Goal: Task Accomplishment & Management: Manage account settings

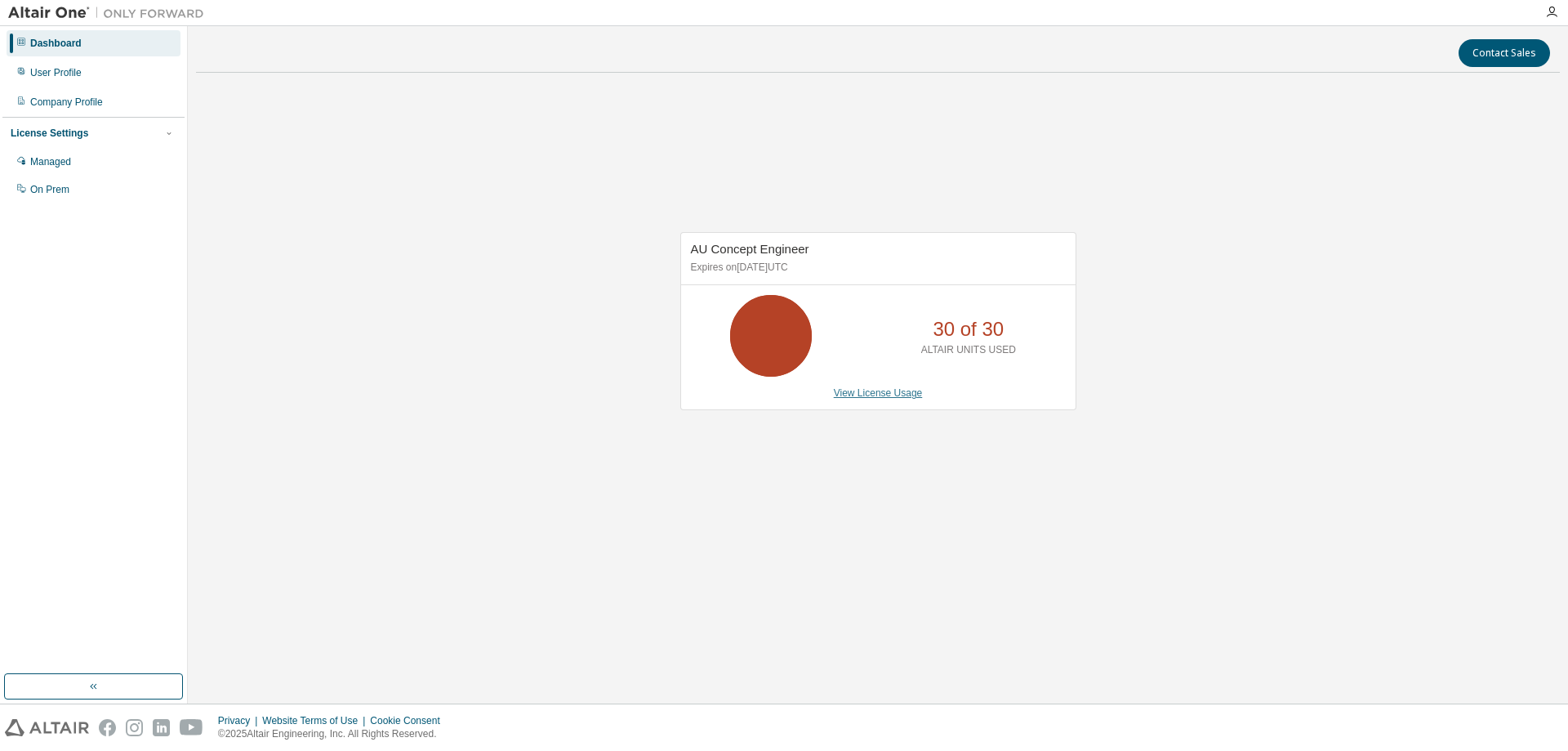
click at [866, 395] on link "View License Usage" at bounding box center [878, 392] width 89 height 12
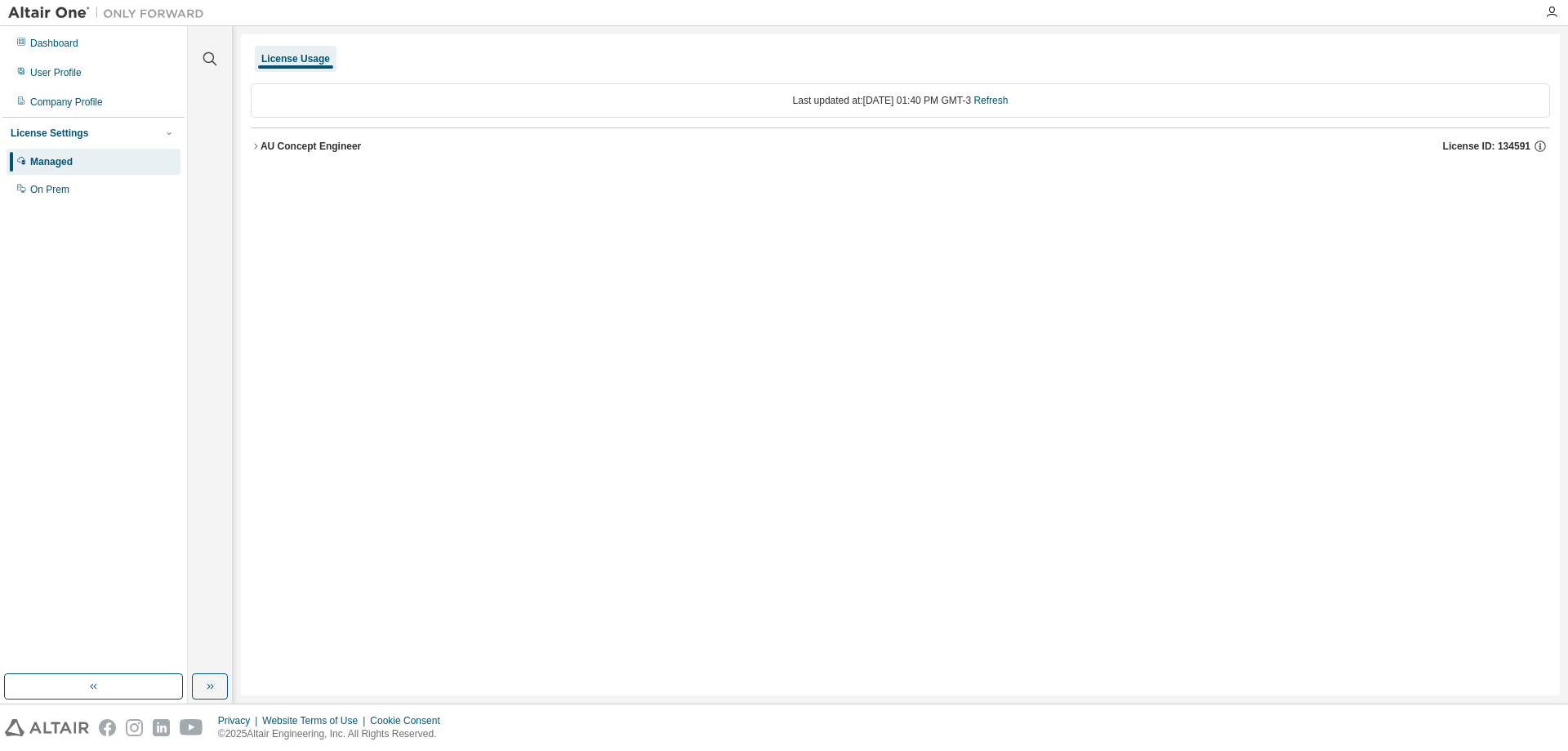
click at [315, 144] on div "AU Concept Engineer" at bounding box center [311, 146] width 101 height 13
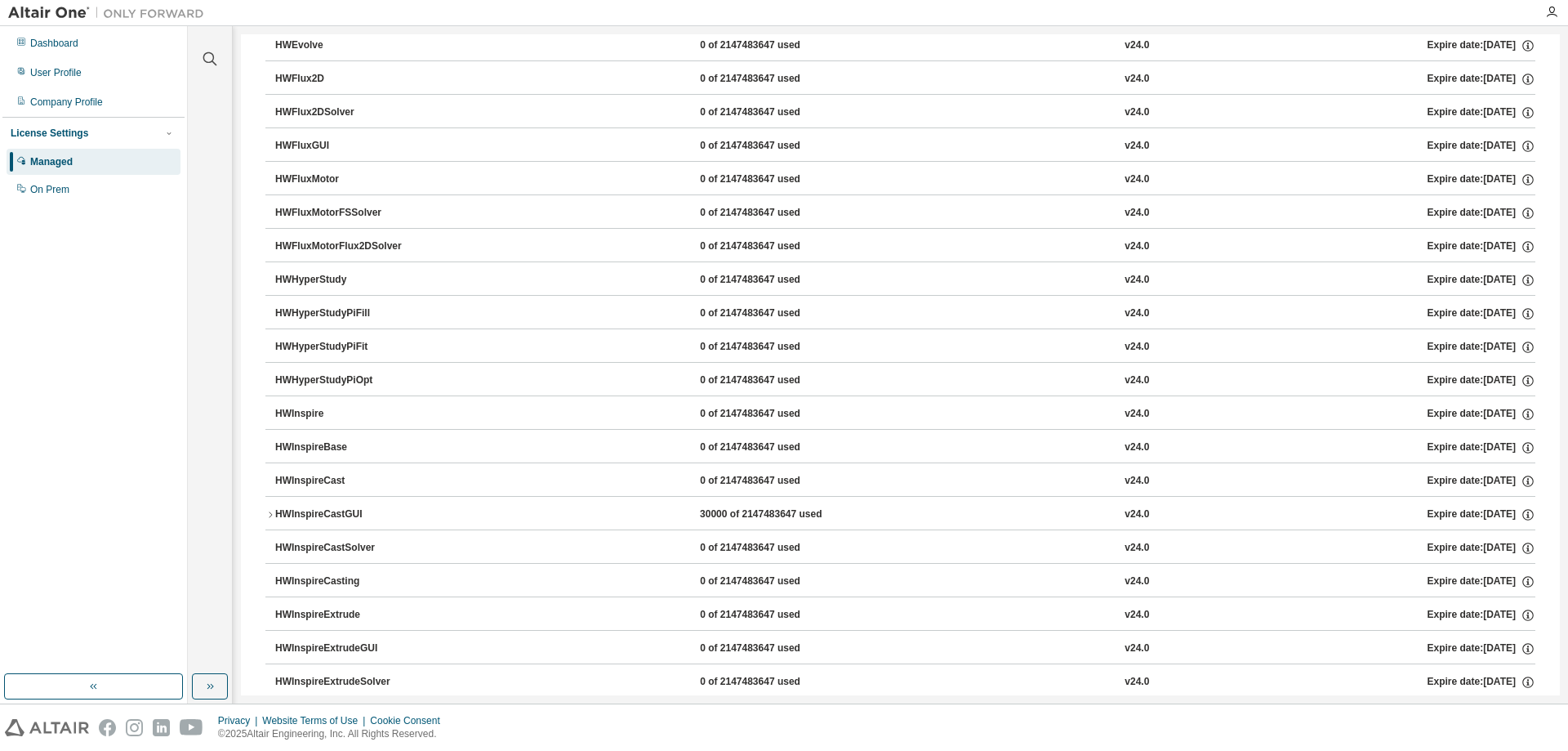
scroll to position [1062, 0]
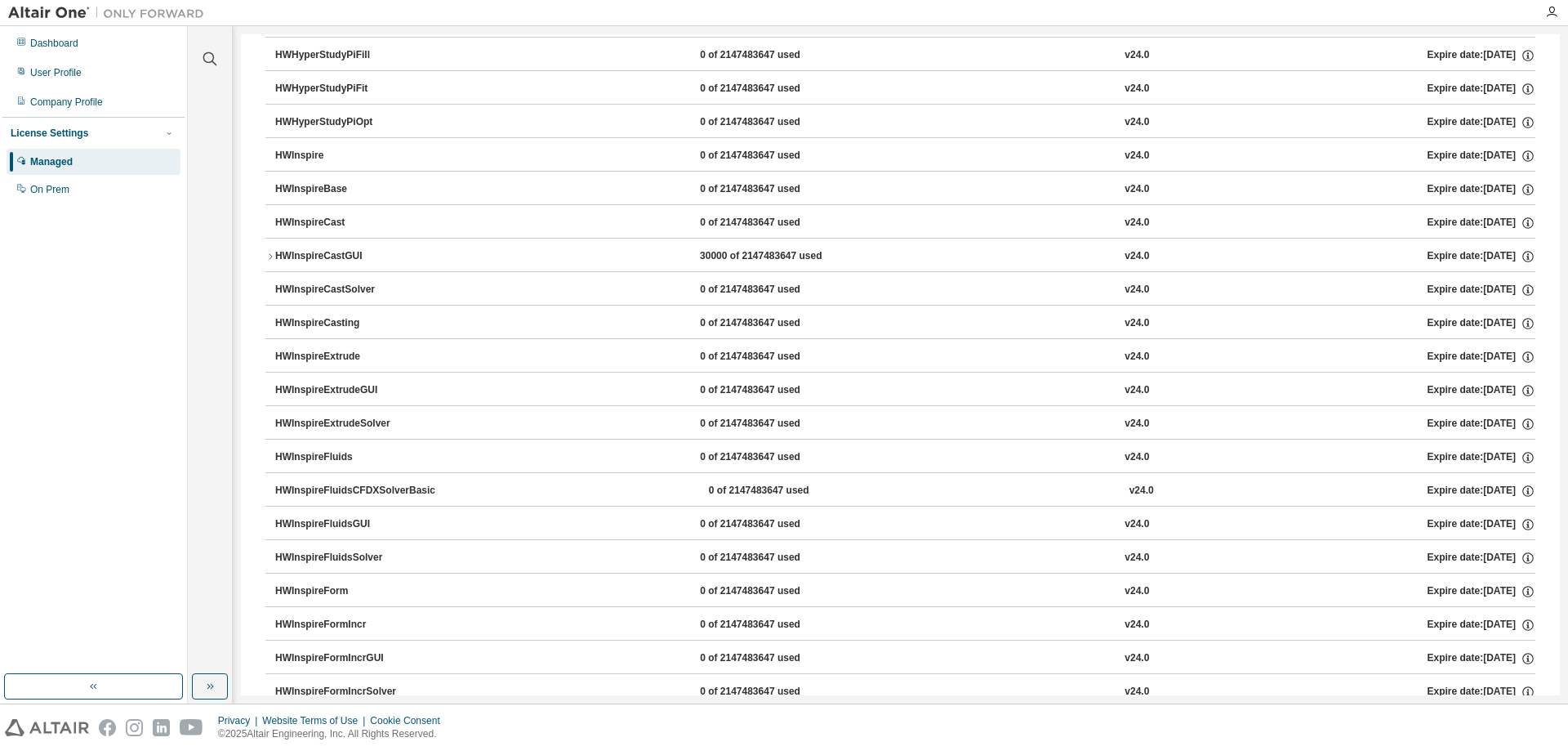
click at [313, 218] on div "HWInspireCast" at bounding box center [348, 223] width 147 height 15
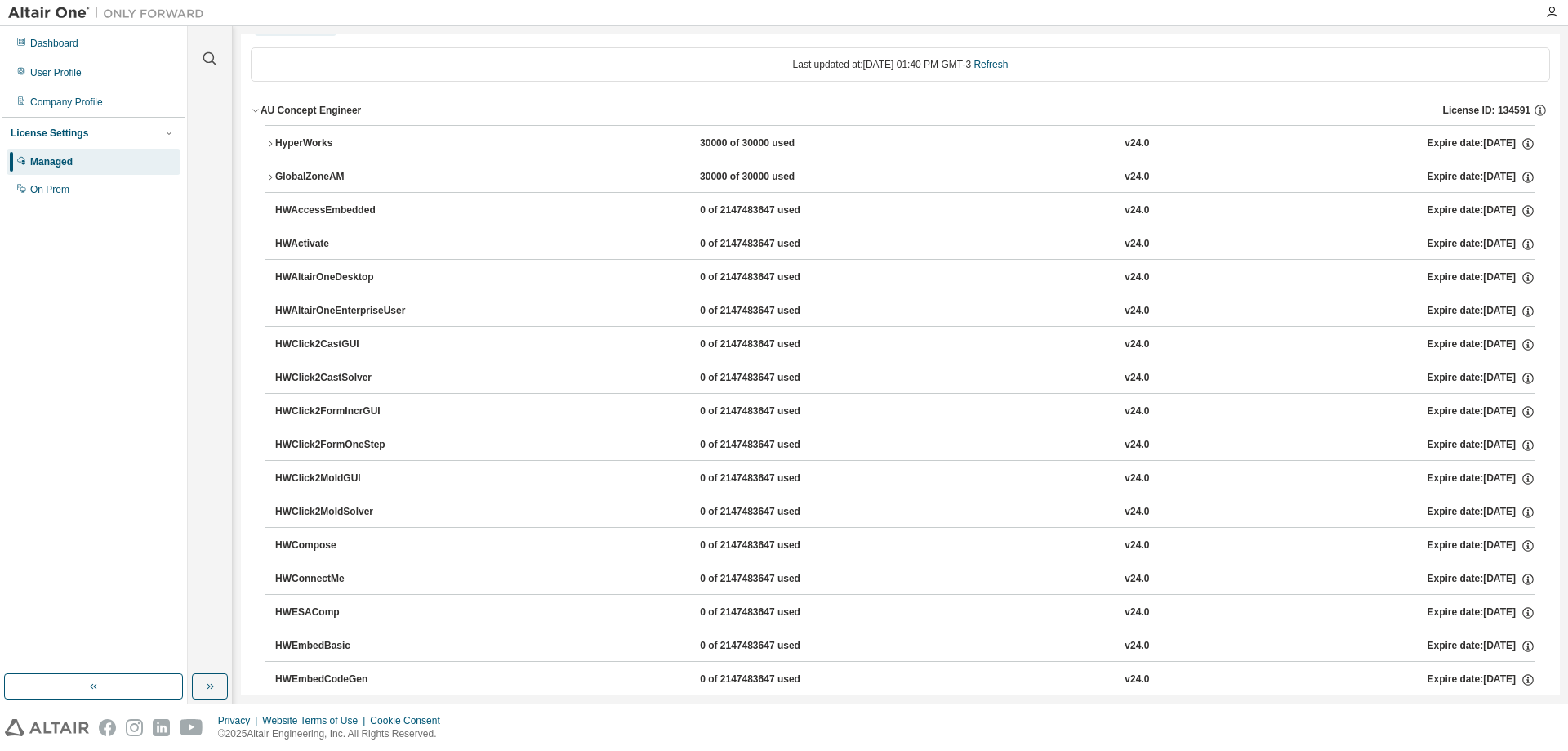
scroll to position [0, 0]
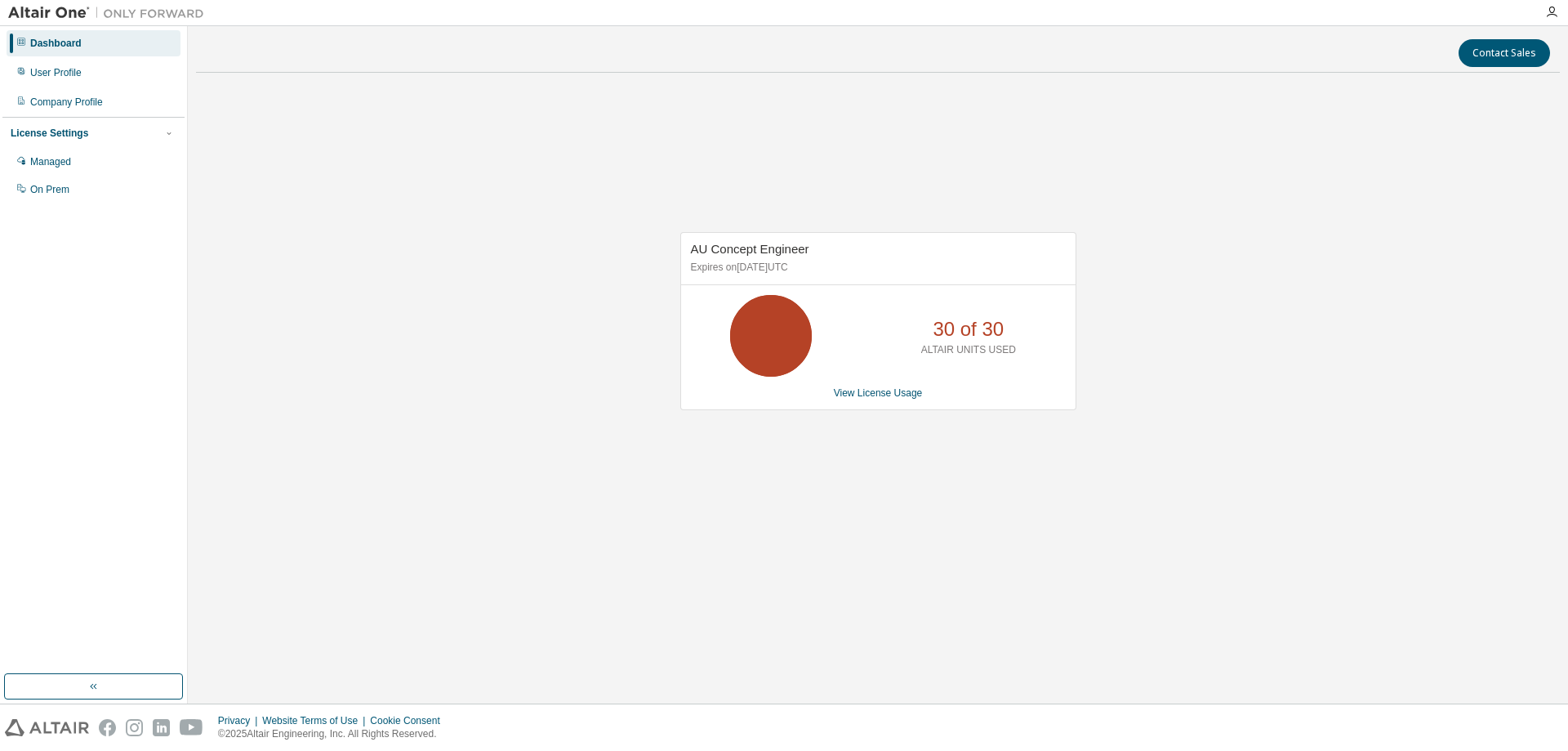
click at [846, 401] on div "AU Concept Engineer Expires on January 7, 2026 UTC 30 of 30 ALTAIR UNITS USED V…" at bounding box center [878, 321] width 396 height 178
click at [973, 349] on p "ALTAIR UNITS USED" at bounding box center [968, 349] width 95 height 14
click at [869, 401] on div "AU Concept Engineer Expires on January 7, 2026 UTC 30 of 30 ALTAIR UNITS USED V…" at bounding box center [878, 321] width 396 height 178
click at [869, 398] on link "View License Usage" at bounding box center [878, 392] width 89 height 12
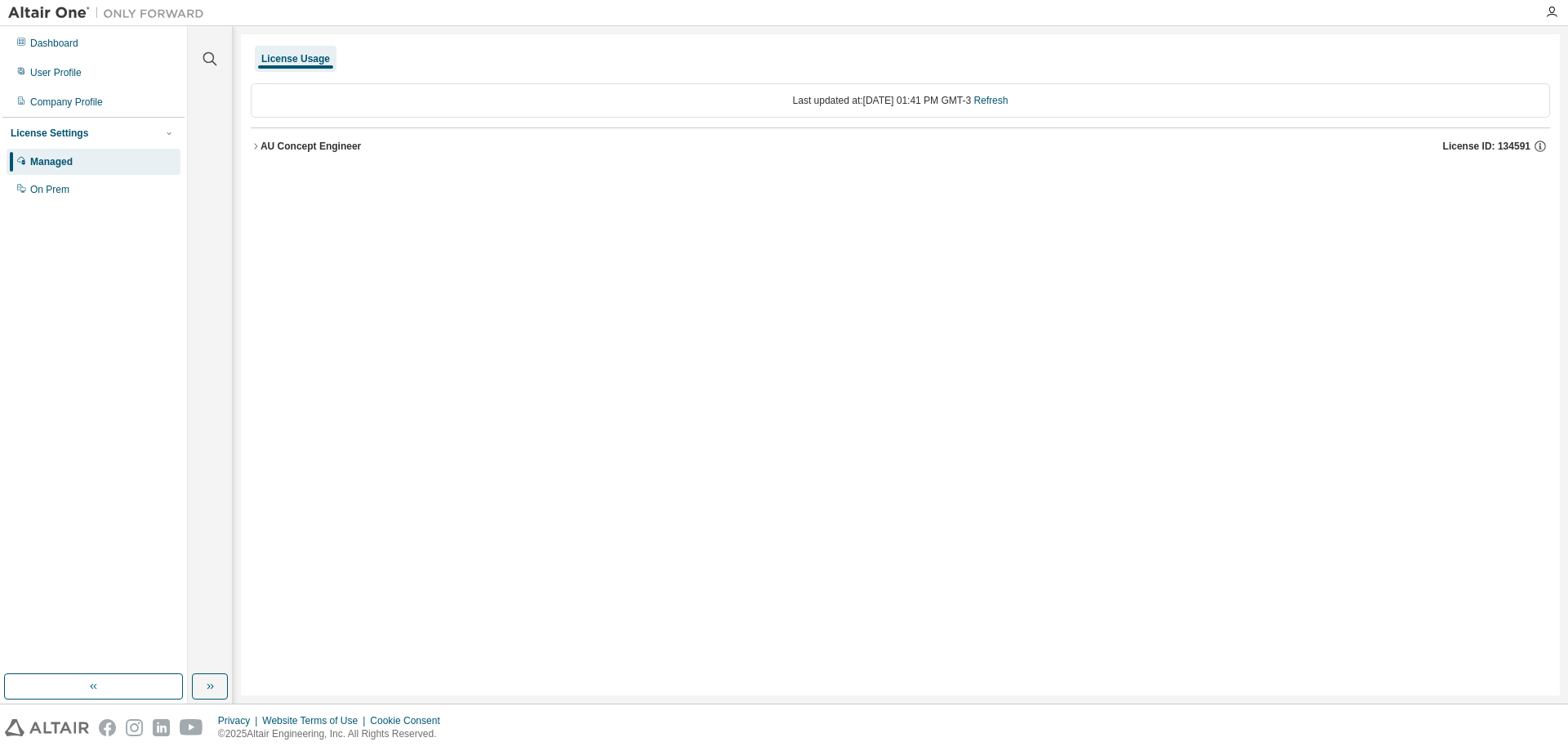
click at [305, 141] on div "AU Concept Engineer" at bounding box center [311, 146] width 101 height 13
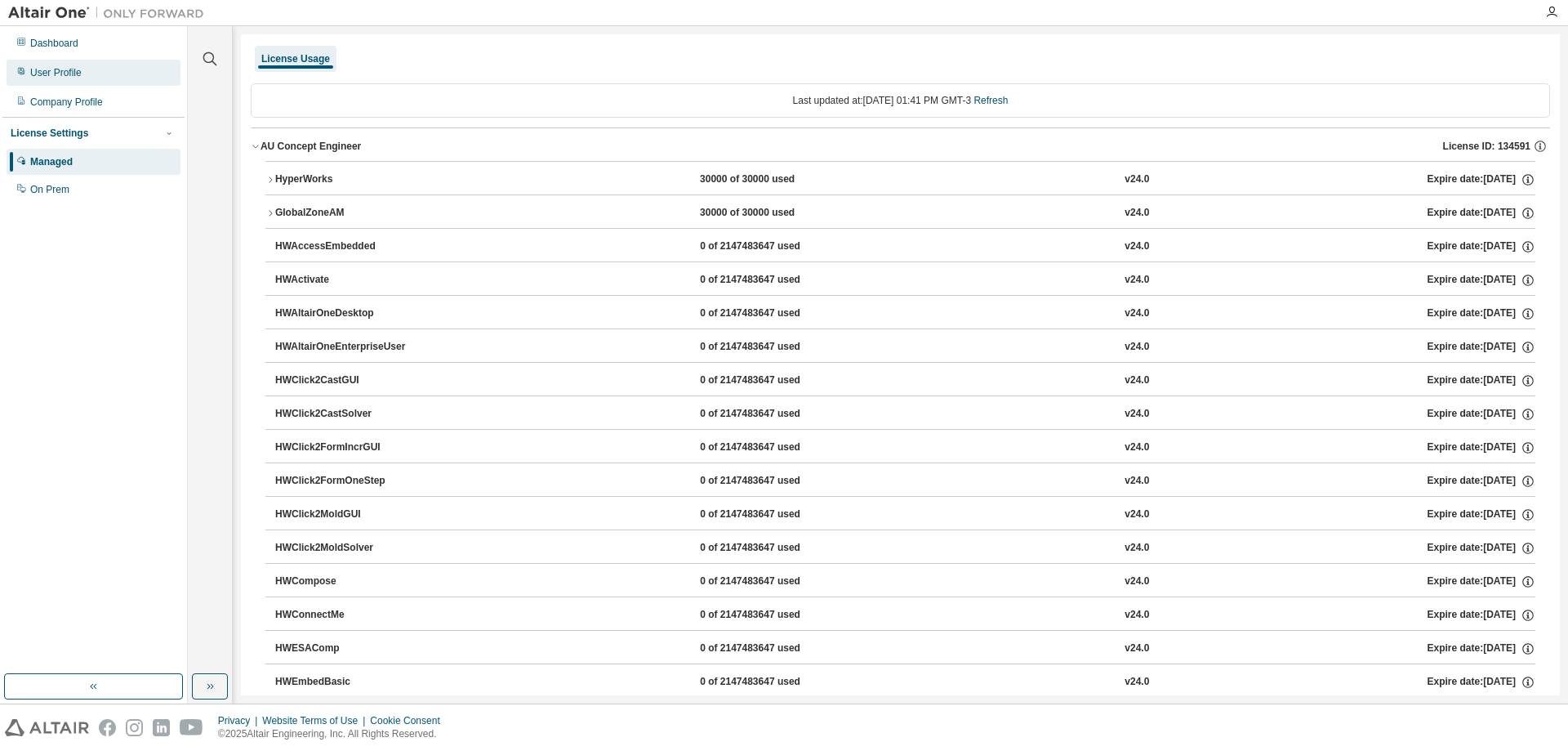
click at [55, 65] on div "User Profile" at bounding box center [93, 72] width 174 height 27
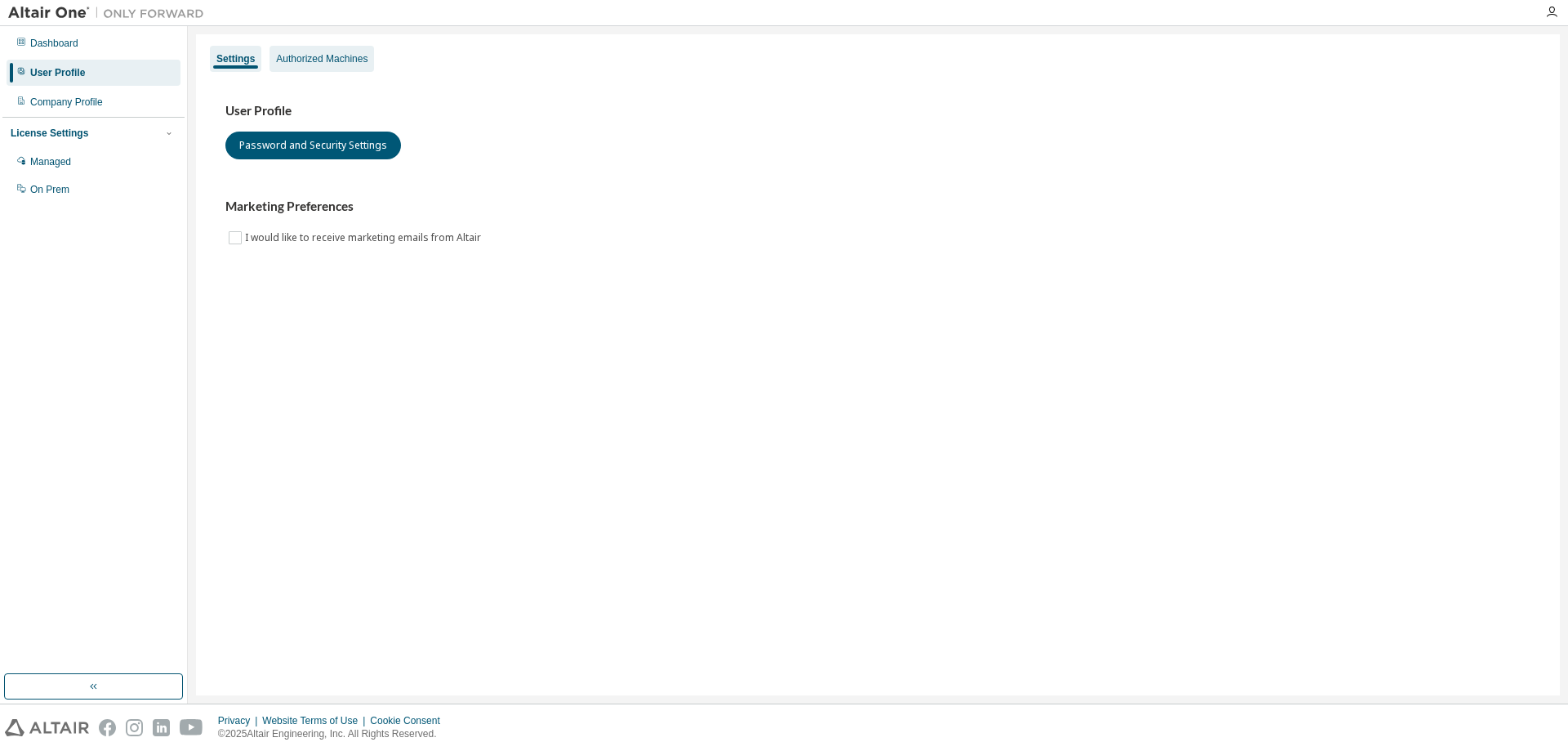
click at [332, 64] on div "Authorized Machines" at bounding box center [322, 59] width 91 height 13
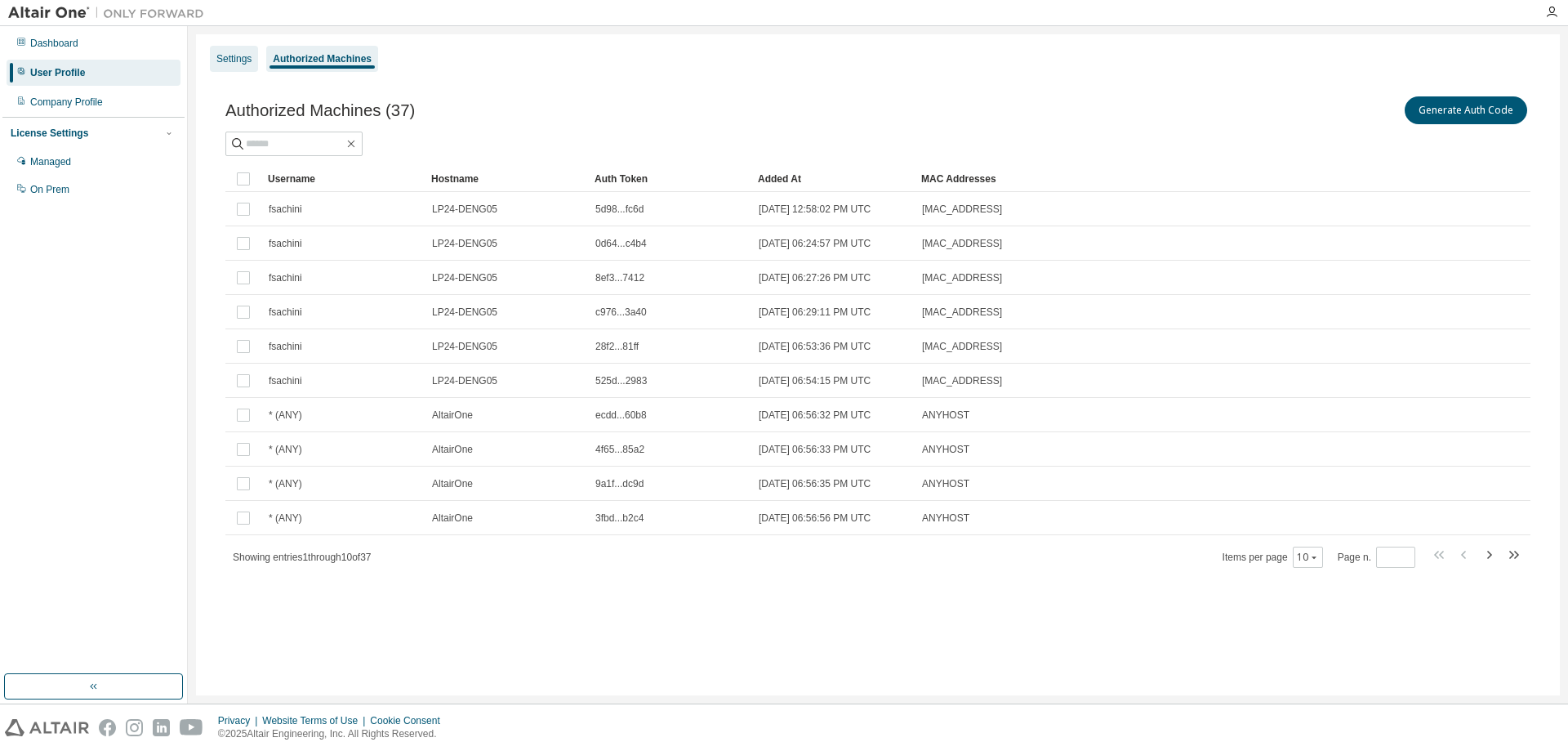
click at [237, 57] on div "Settings" at bounding box center [234, 59] width 35 height 13
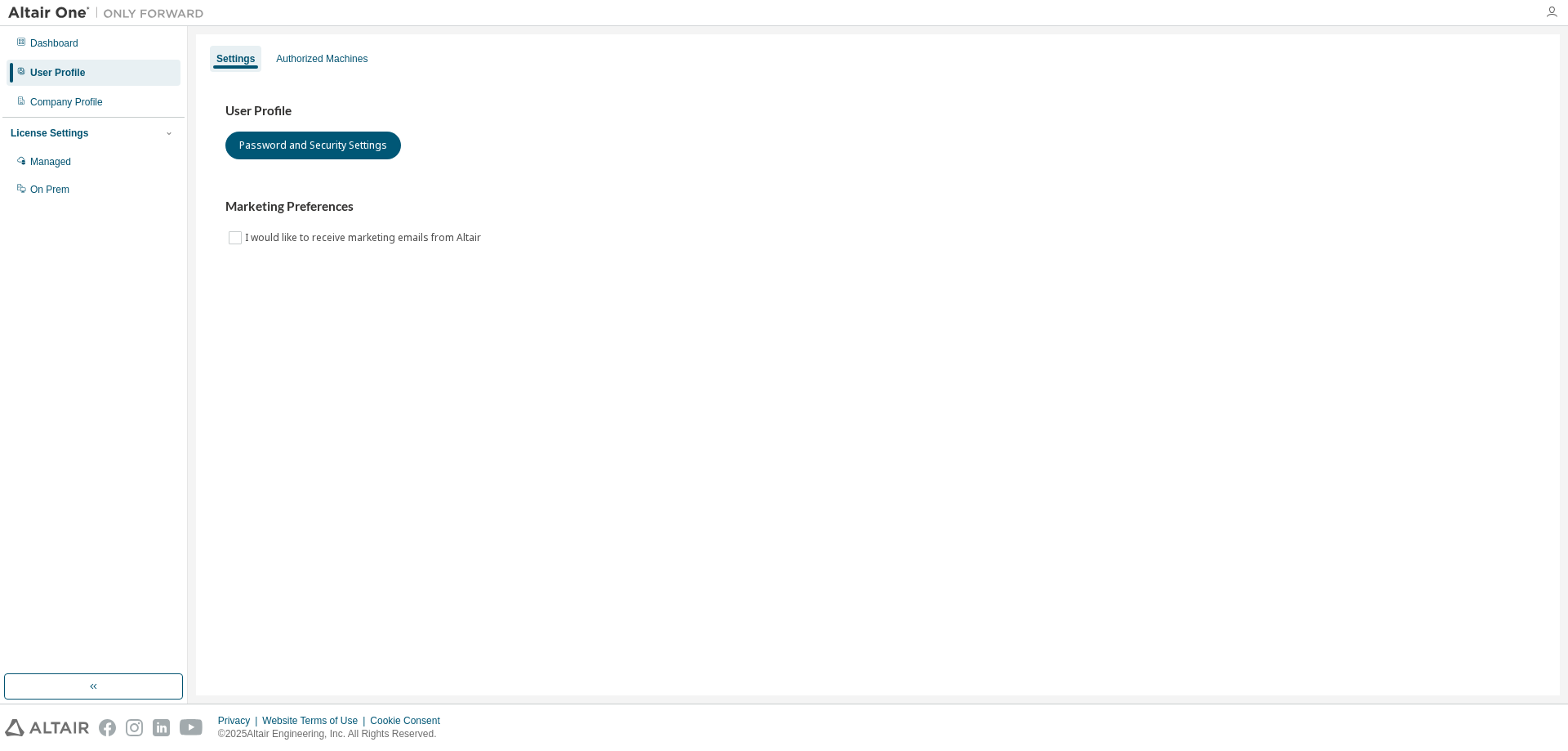
click at [1551, 8] on icon "button" at bounding box center [1552, 12] width 13 height 13
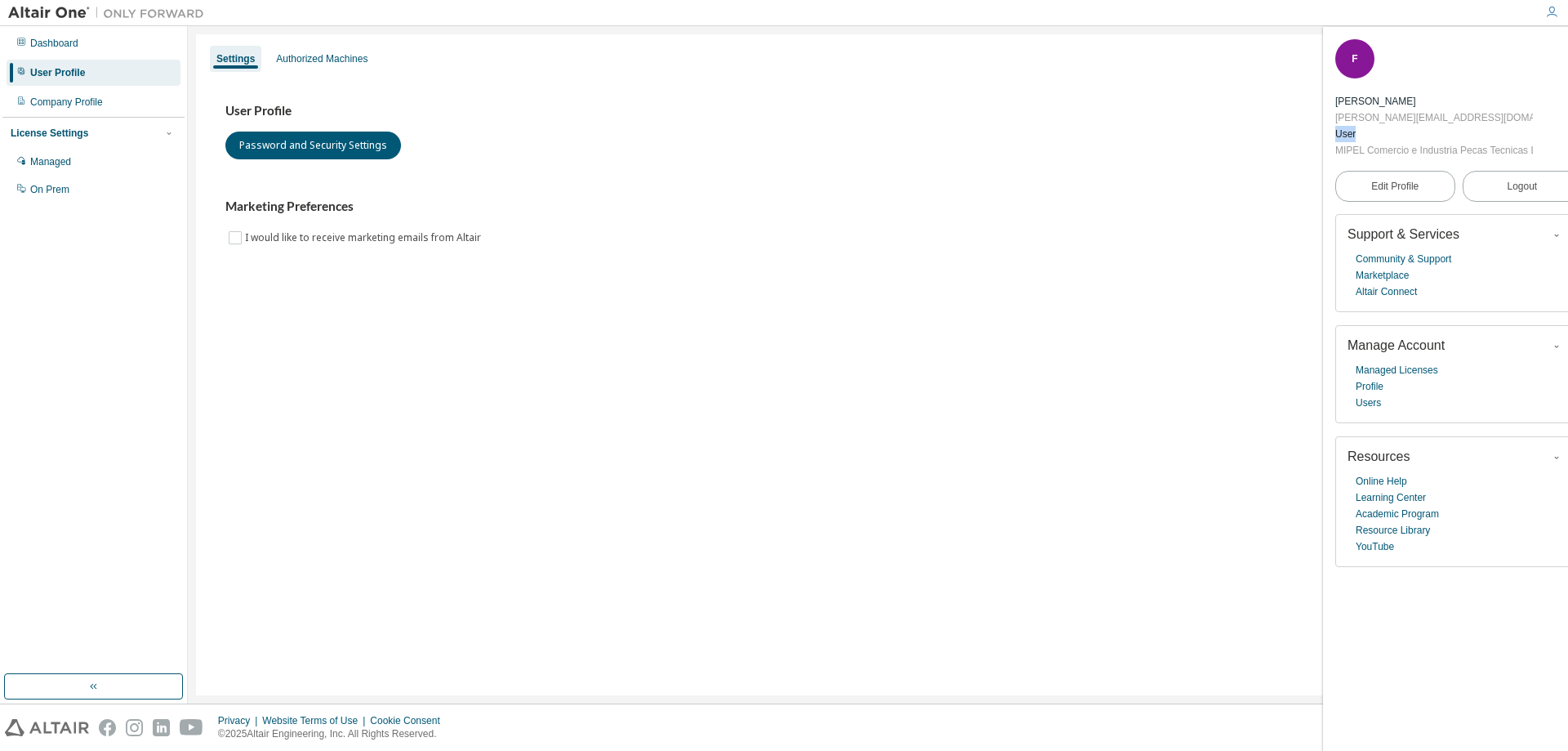
drag, startPoint x: 1354, startPoint y: 134, endPoint x: 1335, endPoint y: 127, distance: 20.2
click at [1335, 127] on div "User" at bounding box center [1434, 134] width 197 height 16
drag, startPoint x: 1485, startPoint y: 114, endPoint x: 1334, endPoint y: 116, distance: 151.0
click at [1334, 116] on div "F Felipe Gasparin Sachini felipe.sachini@lupatech.com.br User MIPEL Comercio e …" at bounding box center [1458, 388] width 272 height 724
copy div "felipe.sachini@lupatech.com.br"
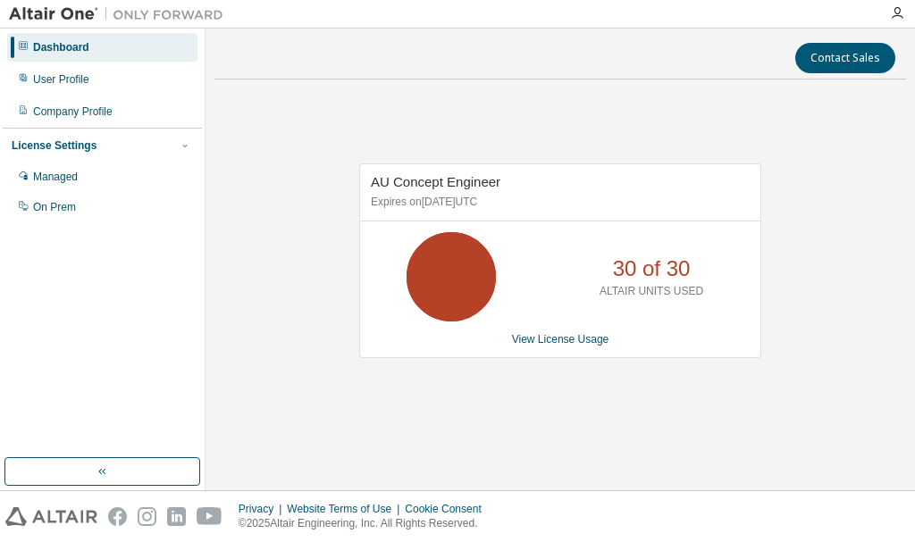
click at [905, 15] on div at bounding box center [897, 13] width 36 height 14
click at [888, 13] on div at bounding box center [897, 13] width 36 height 14
click at [894, 16] on icon "button" at bounding box center [897, 13] width 14 height 14
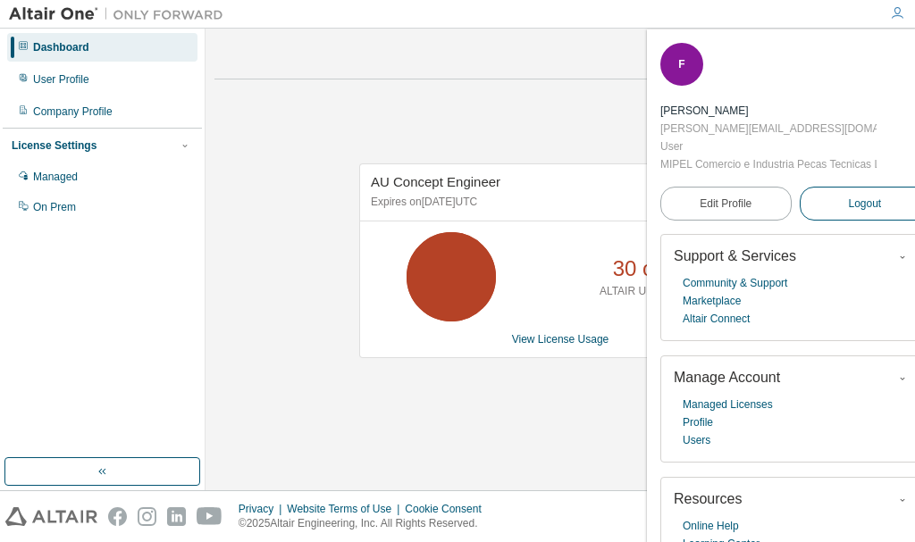
click at [803, 196] on button "Logout" at bounding box center [864, 204] width 131 height 34
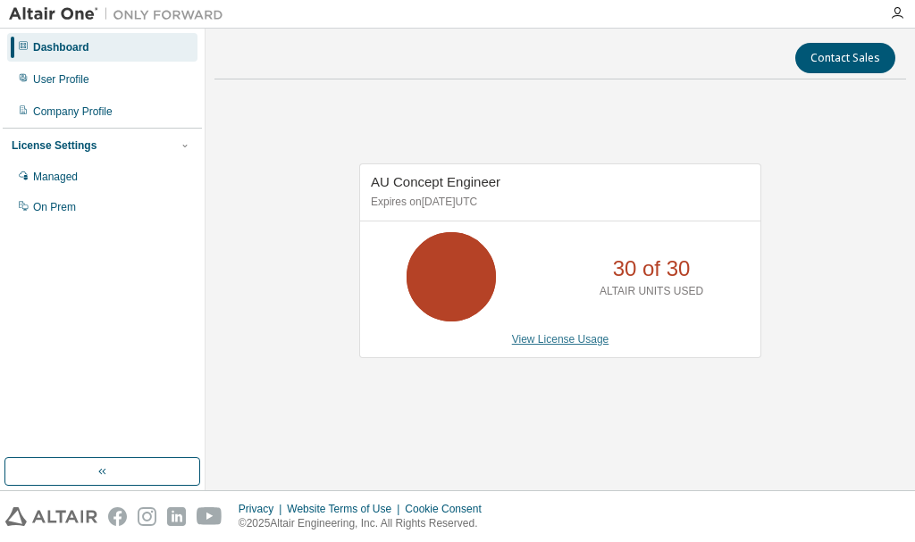
click at [526, 340] on link "View License Usage" at bounding box center [560, 339] width 97 height 13
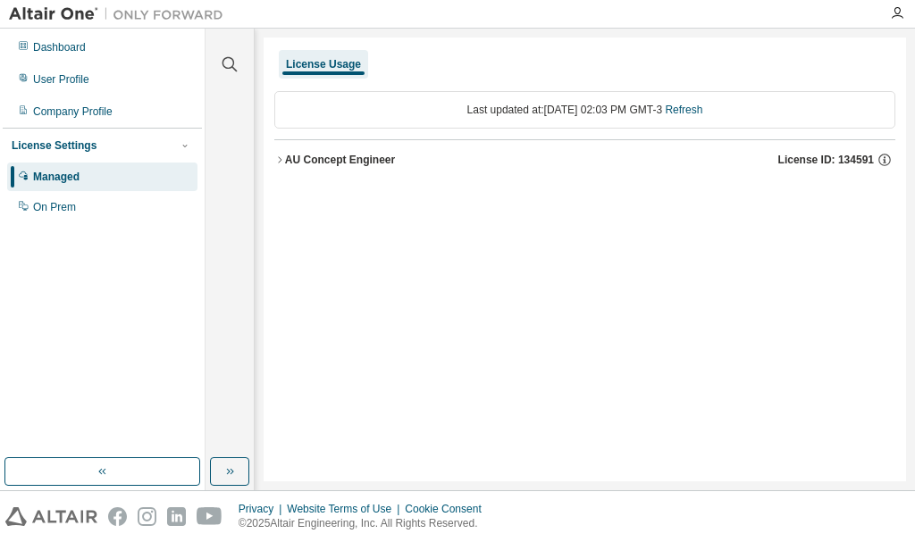
click at [311, 70] on div "License Usage" at bounding box center [323, 64] width 75 height 14
click at [102, 54] on div "Dashboard" at bounding box center [102, 47] width 190 height 29
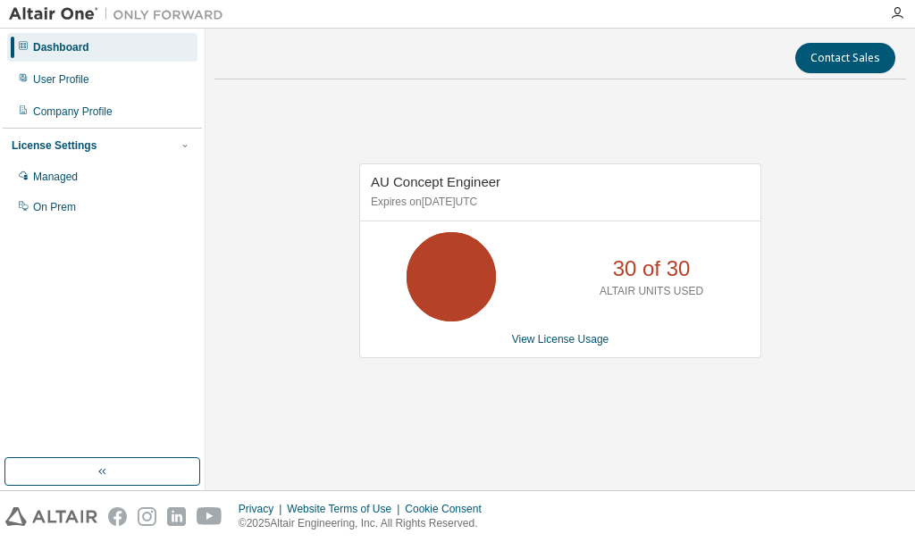
drag, startPoint x: 468, startPoint y: 209, endPoint x: 469, endPoint y: 235, distance: 25.9
click at [468, 208] on p "Expires on [DATE] UTC" at bounding box center [558, 202] width 374 height 15
click at [531, 343] on link "View License Usage" at bounding box center [560, 339] width 97 height 13
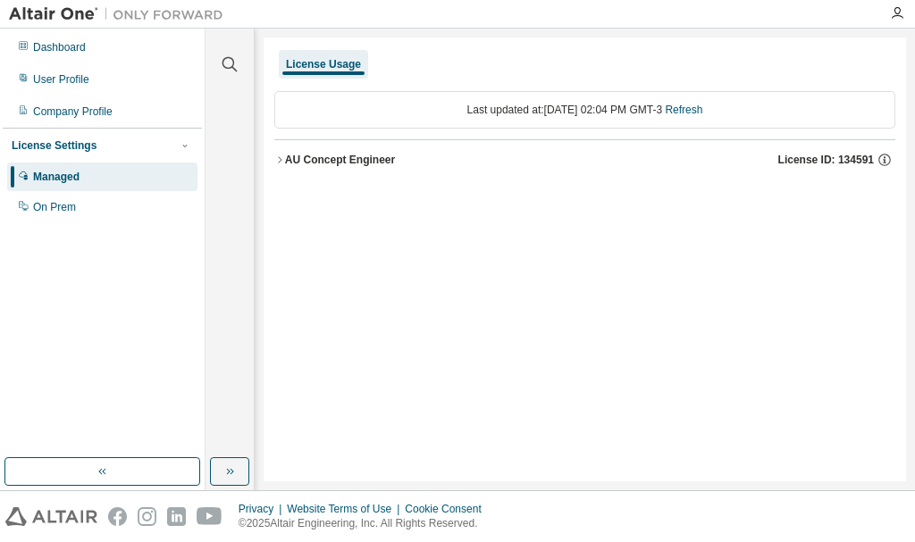
click at [340, 164] on div "AU Concept Engineer" at bounding box center [340, 160] width 110 height 14
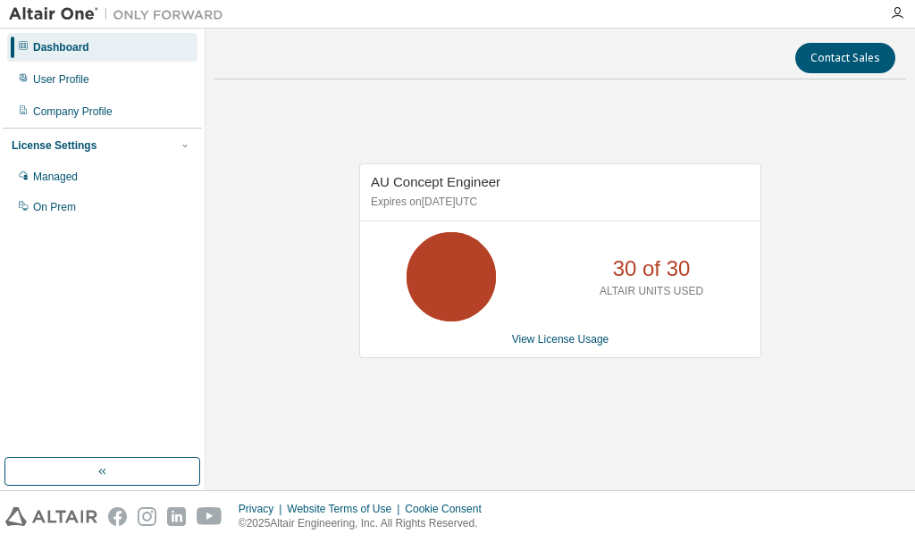
click at [92, 41] on div "Dashboard" at bounding box center [102, 47] width 190 height 29
click at [905, 6] on div at bounding box center [897, 13] width 36 height 14
